Goal: Navigation & Orientation: Go to known website

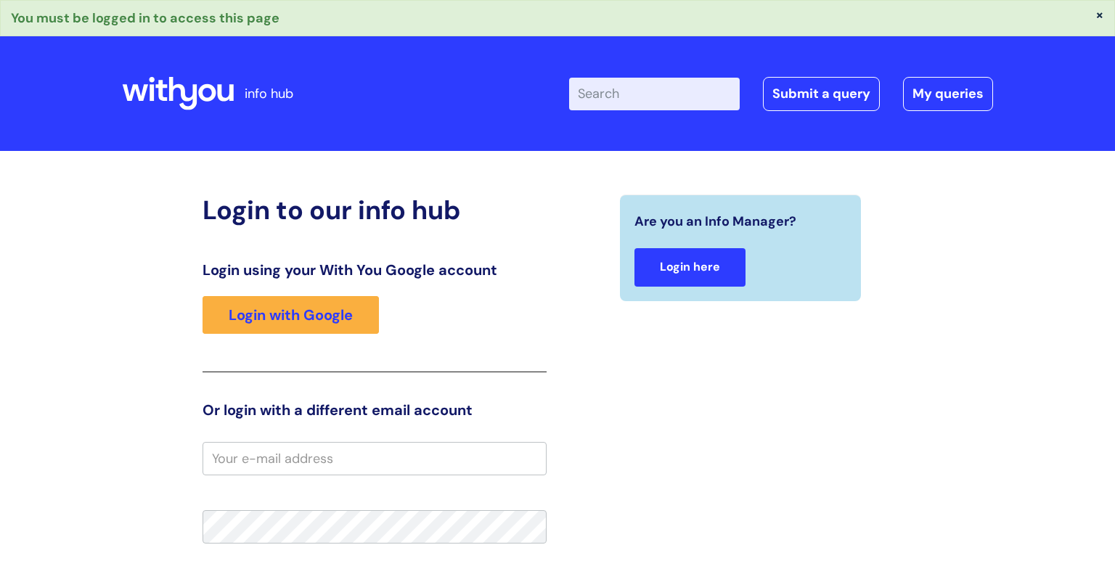
click at [706, 268] on link "Login here" at bounding box center [689, 267] width 111 height 38
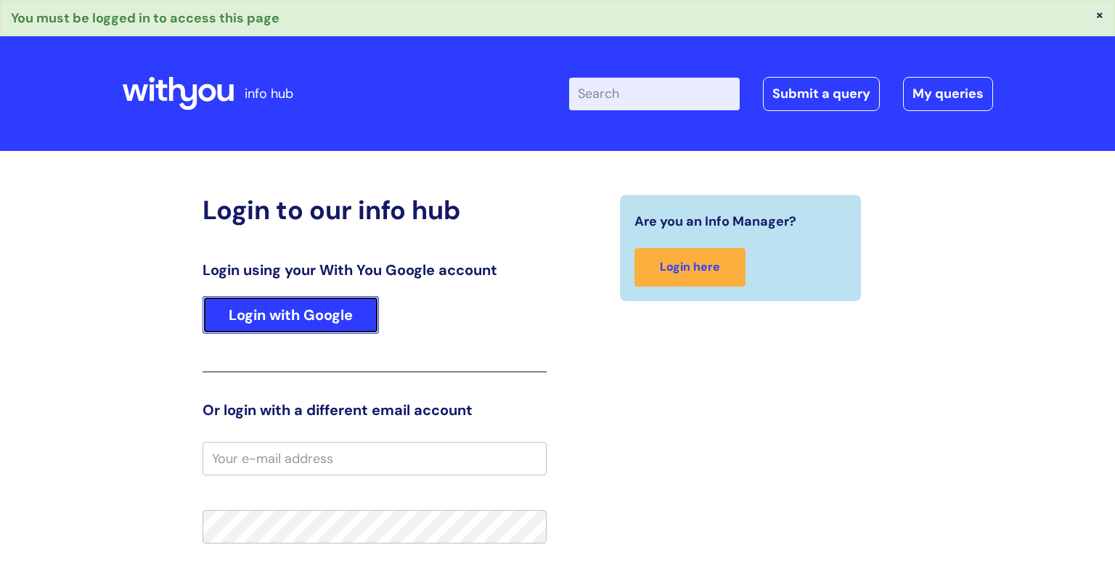
click at [302, 298] on link "Login with Google" at bounding box center [291, 315] width 176 height 38
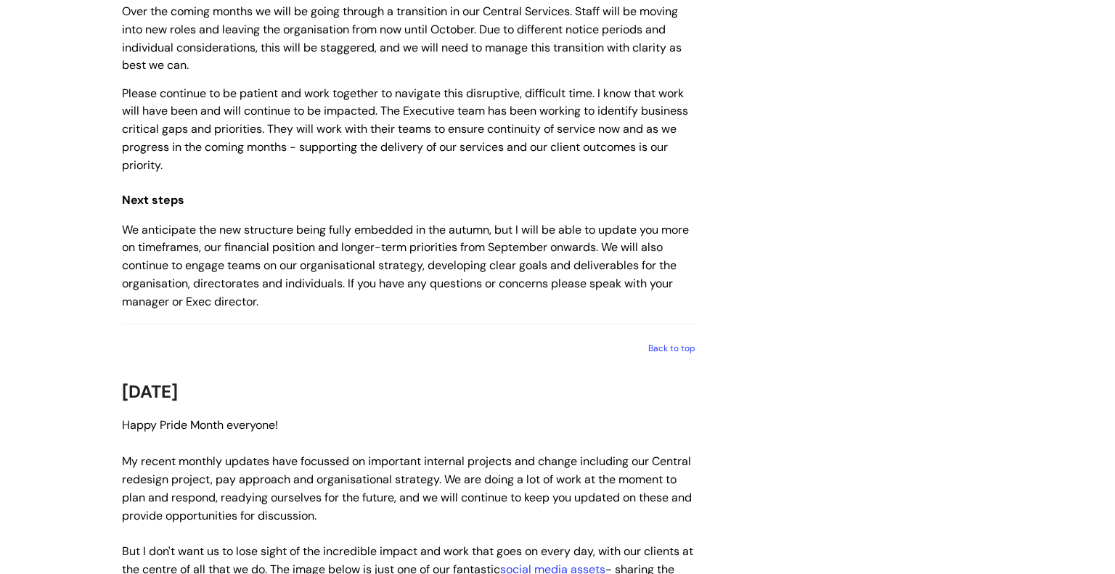
scroll to position [1725, 0]
